Goal: Task Accomplishment & Management: Use online tool/utility

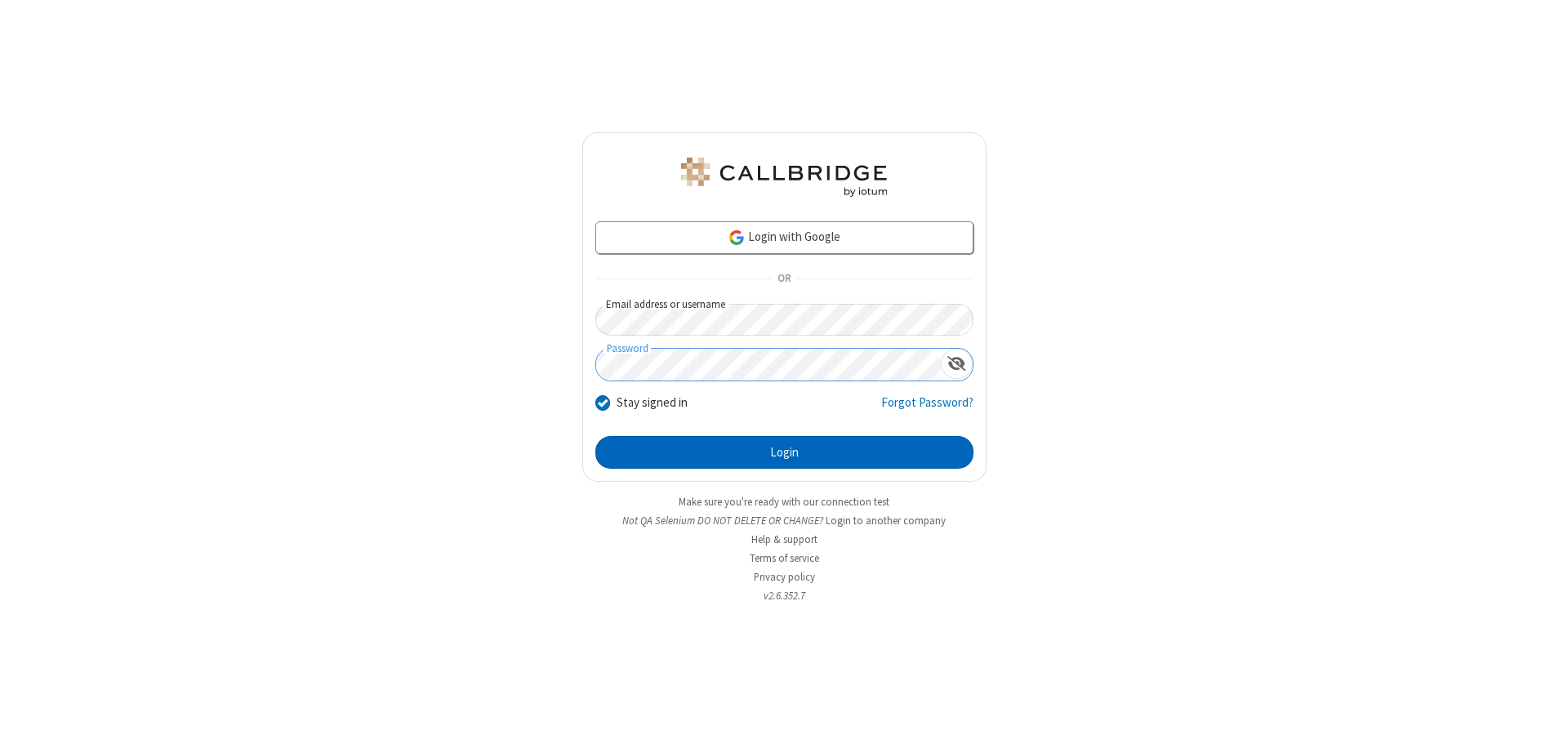
click at [784, 452] on button "Login" at bounding box center [784, 452] width 378 height 33
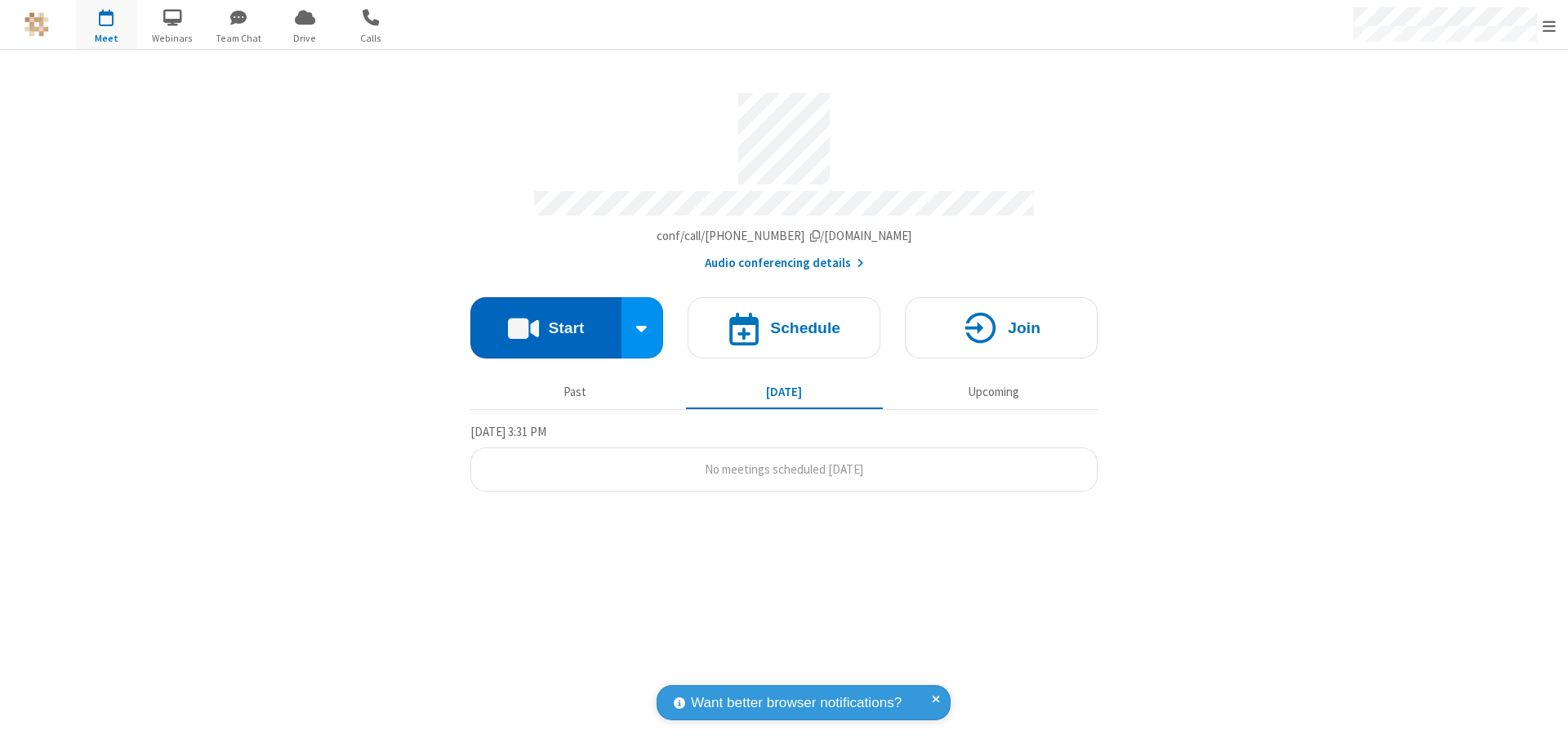
click at [546, 320] on button "Start" at bounding box center [546, 327] width 151 height 61
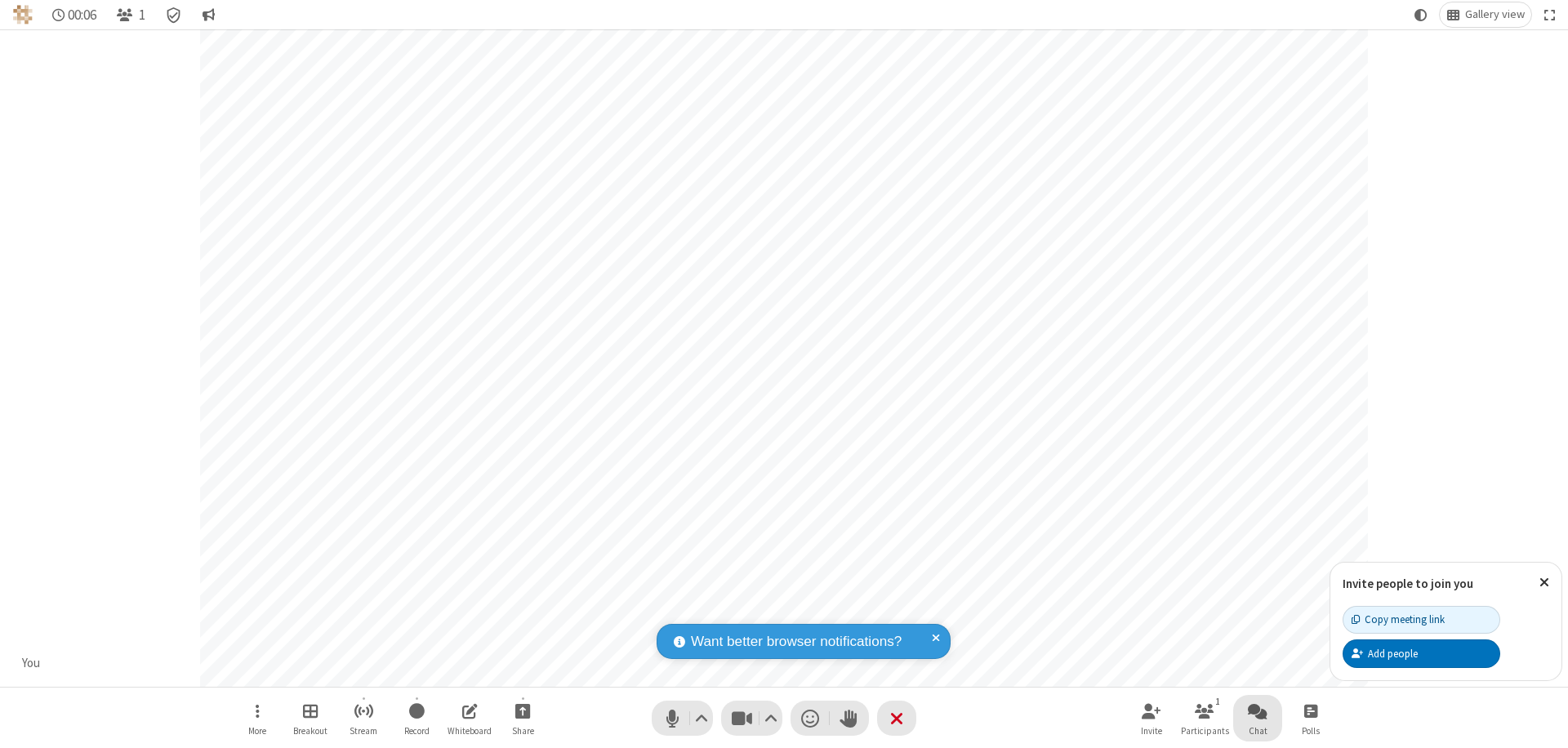
click at [1258, 711] on span "Open chat" at bounding box center [1258, 711] width 20 height 21
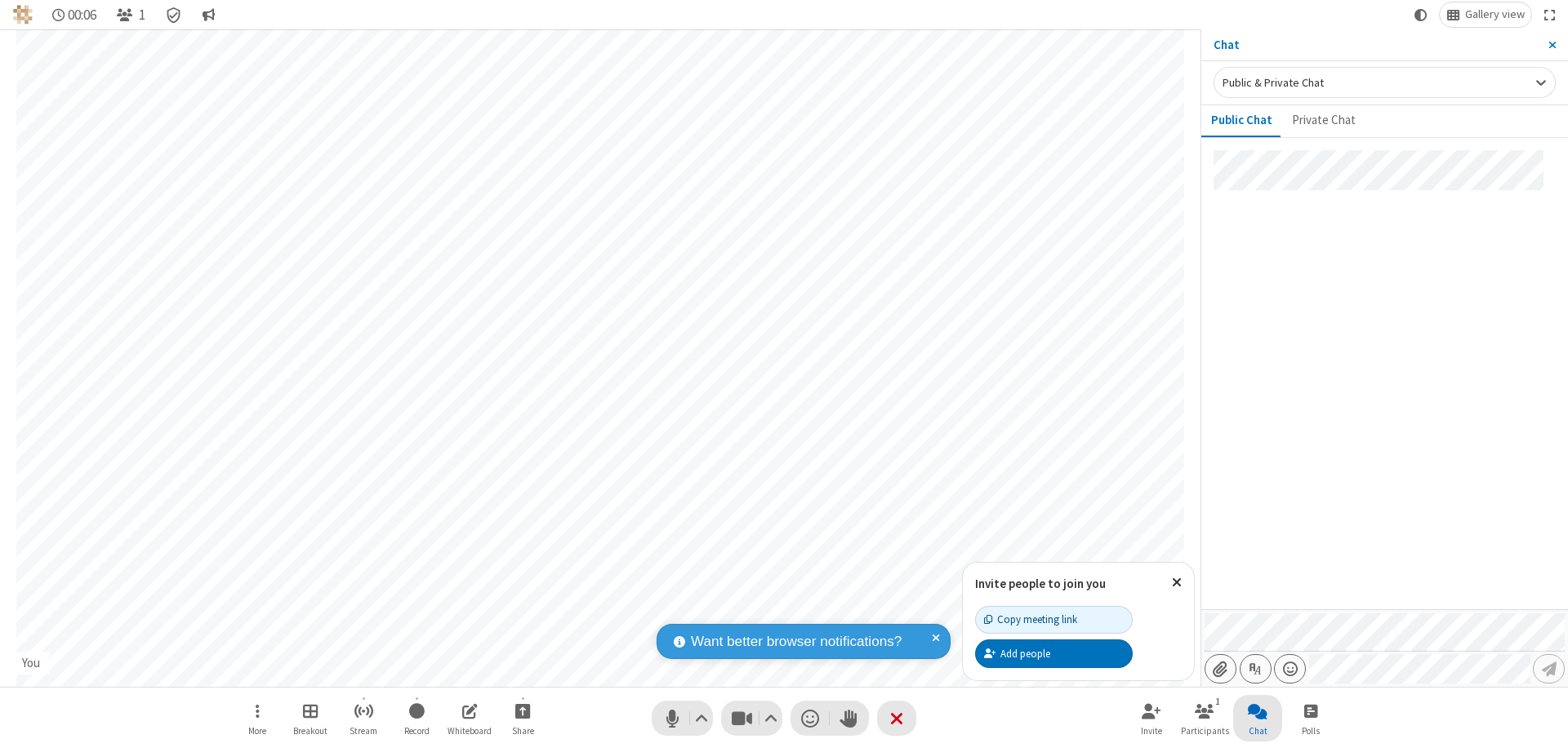
type input "C:\fakepath\doc_test.docx"
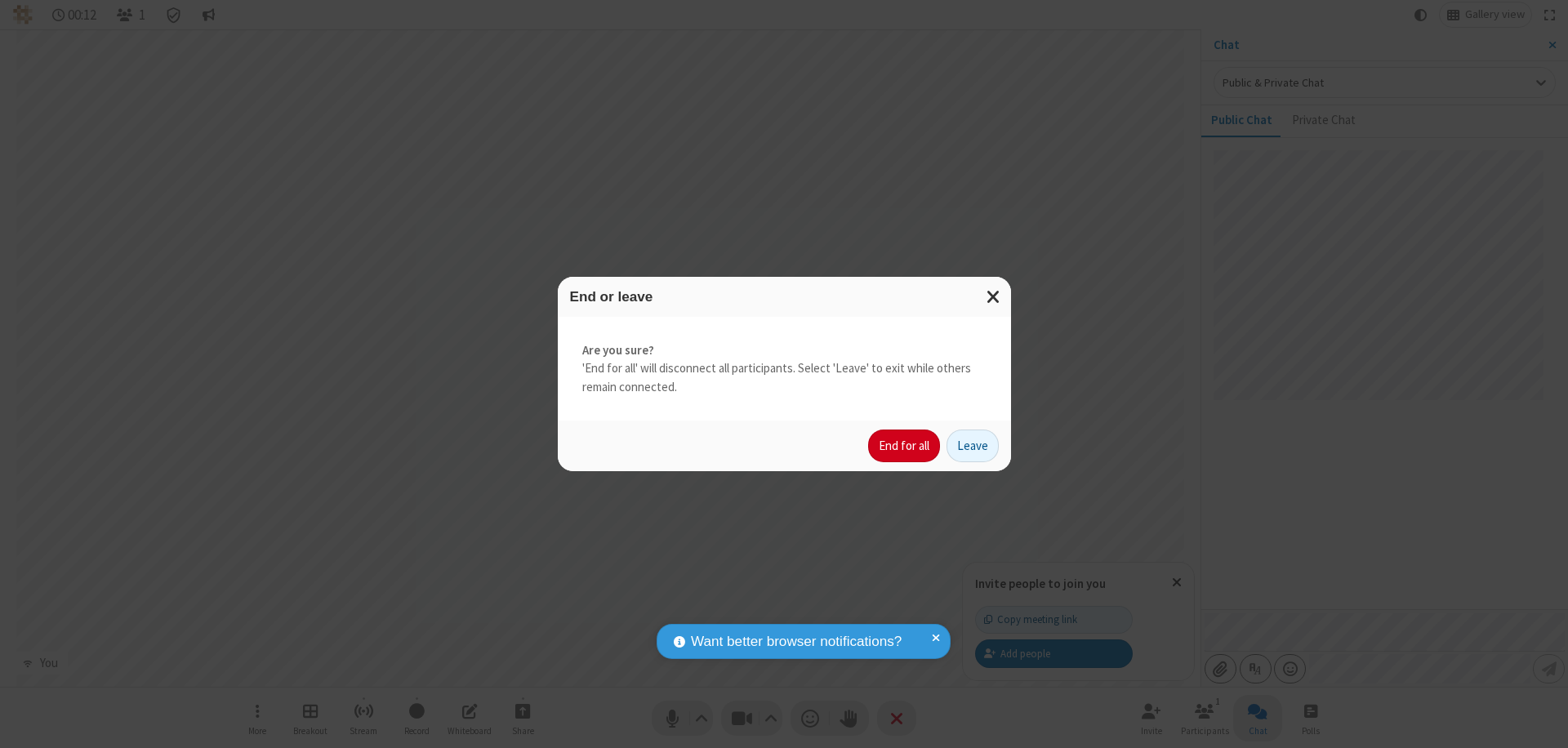
click at [905, 446] on button "End for all" at bounding box center [904, 445] width 72 height 33
